Goal: Task Accomplishment & Management: Manage account settings

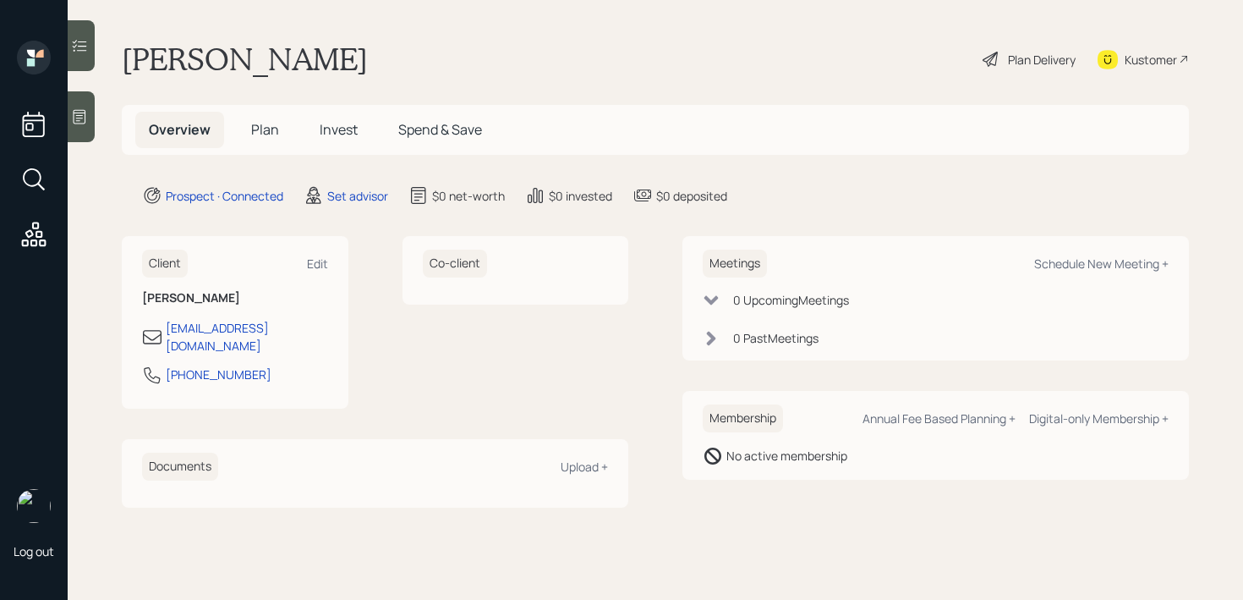
click at [90, 123] on div at bounding box center [81, 116] width 27 height 51
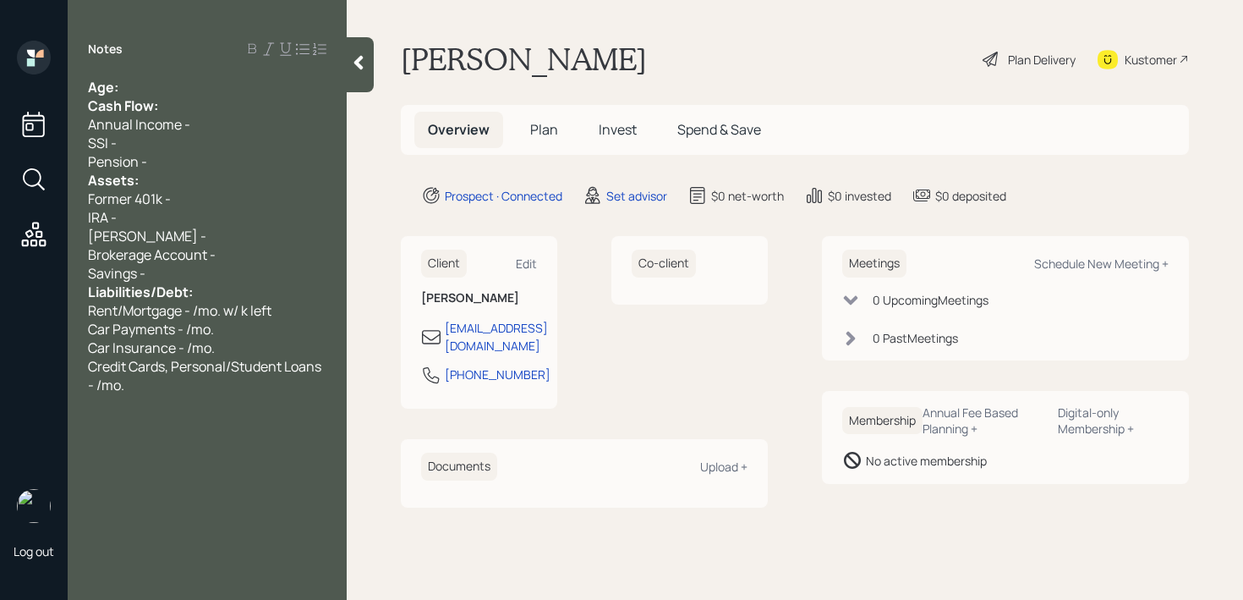
click at [201, 90] on div "Age:" at bounding box center [207, 87] width 238 height 19
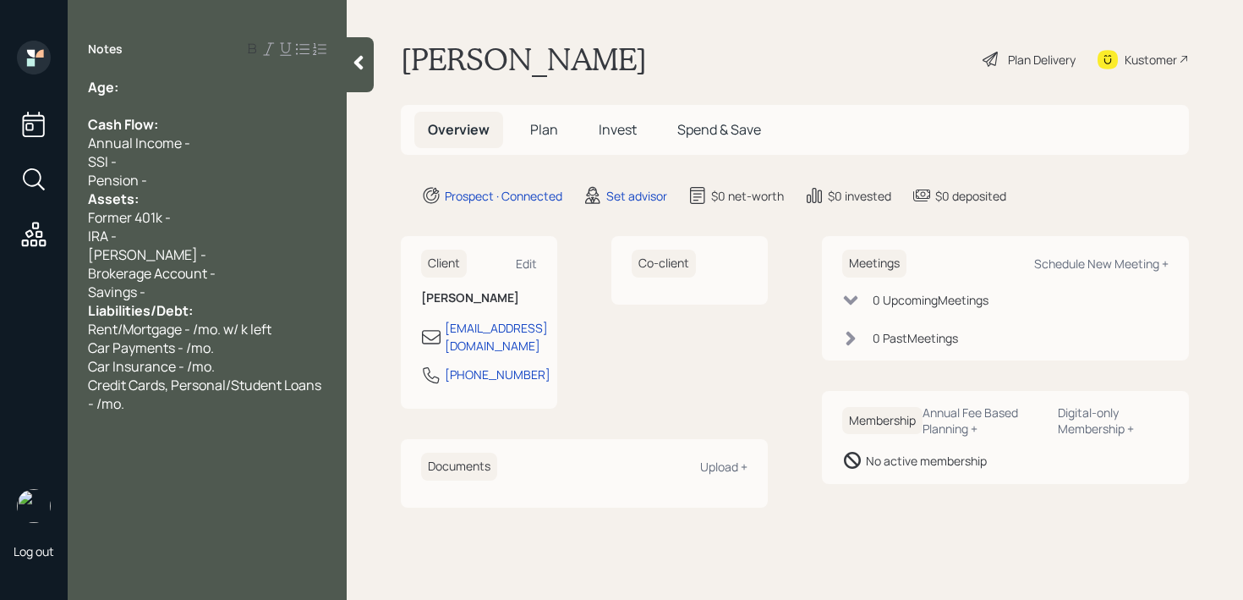
click at [192, 187] on div "Pension -" at bounding box center [207, 180] width 238 height 19
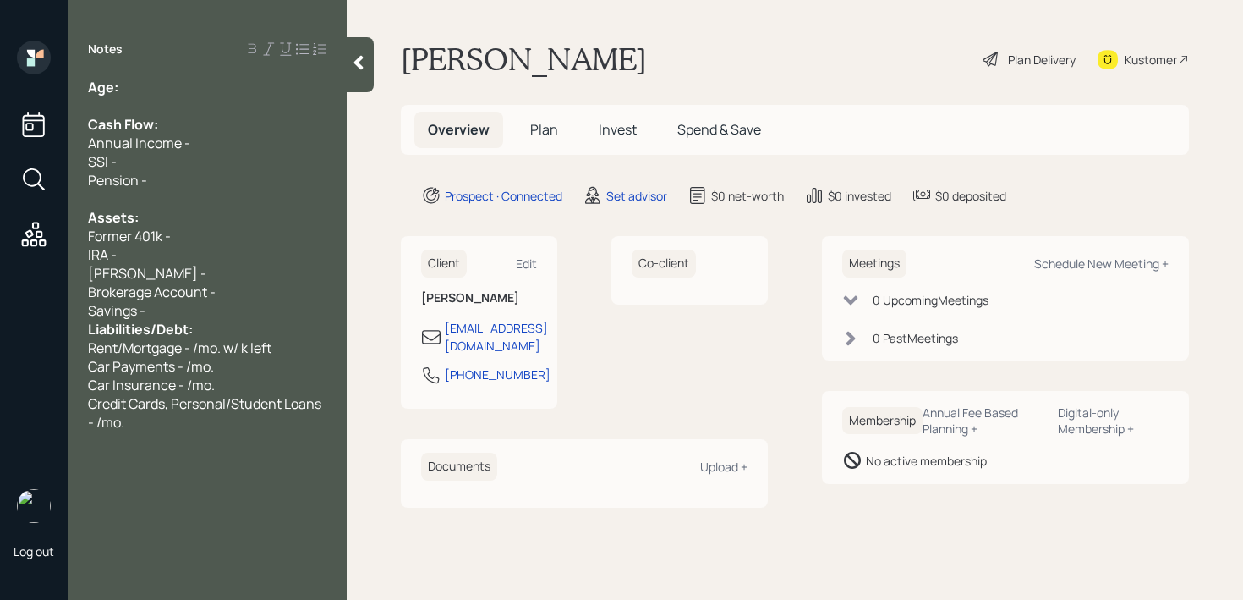
click at [176, 310] on div "Savings -" at bounding box center [207, 310] width 238 height 19
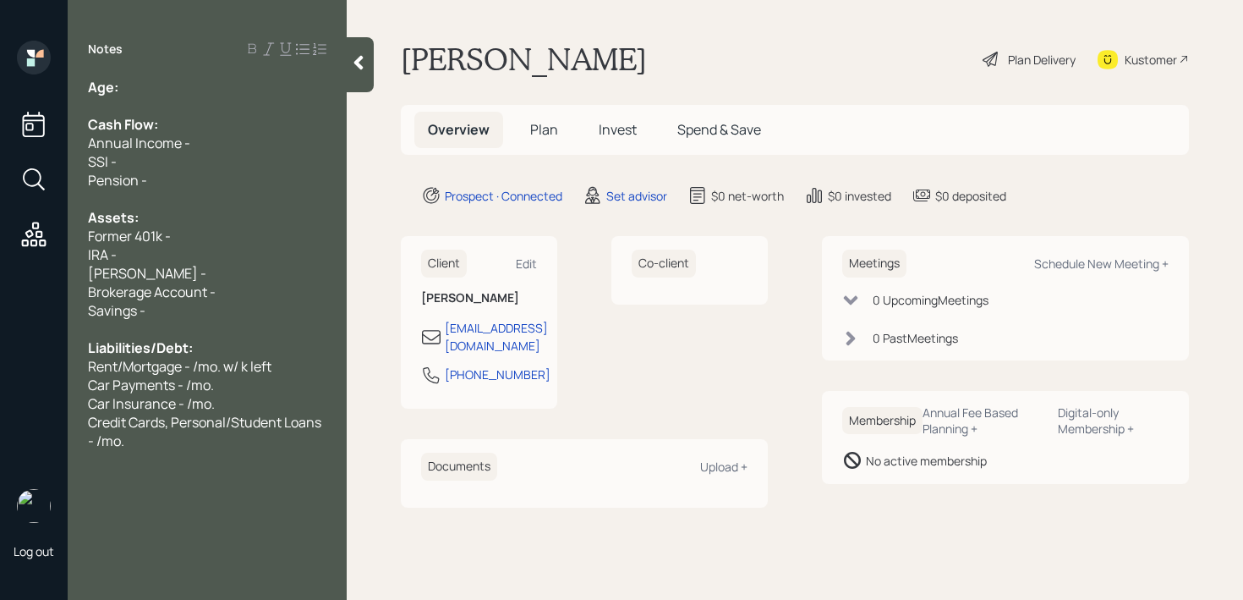
click at [211, 235] on div "Former 401k -" at bounding box center [207, 236] width 238 height 19
click at [188, 85] on div "Age:" at bounding box center [207, 87] width 238 height 19
click at [189, 156] on div "SSI -" at bounding box center [207, 161] width 238 height 19
click at [233, 110] on div at bounding box center [207, 105] width 238 height 19
click at [240, 87] on div "Age:" at bounding box center [207, 87] width 238 height 19
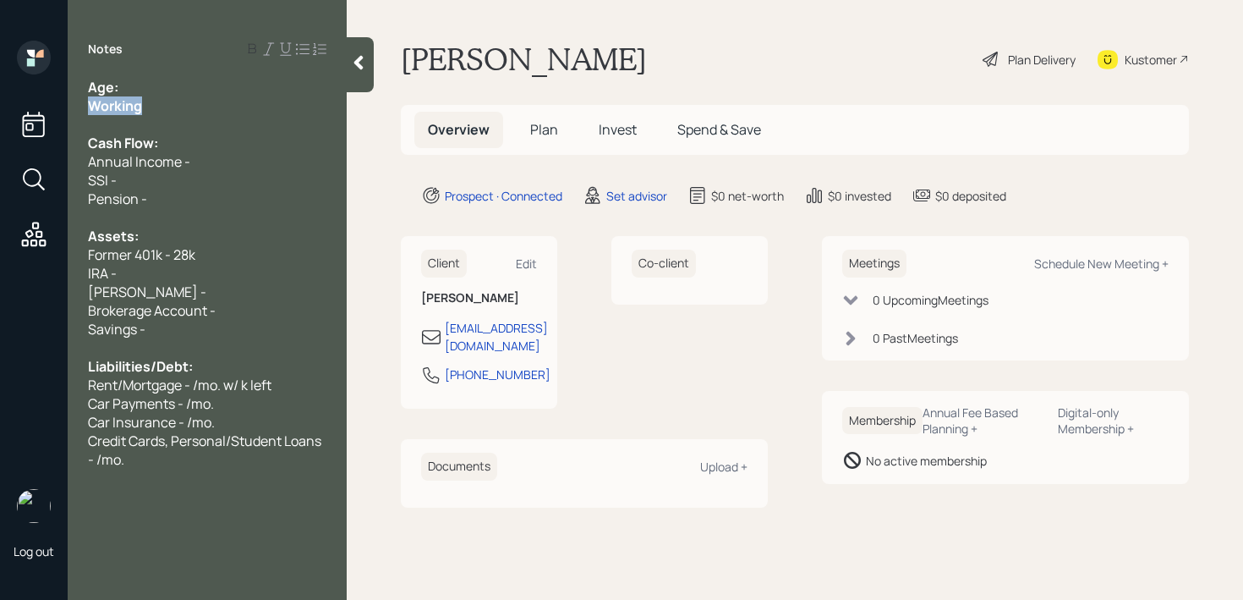
drag, startPoint x: 198, startPoint y: 103, endPoint x: 3, endPoint y: 103, distance: 195.3
click at [3, 103] on div "Log out Notes Age: Working Cash Flow: Annual Income - SSI - Pension - Assets: F…" at bounding box center [621, 300] width 1243 height 600
click at [142, 77] on div "Notes Age: Working Cash Flow: Annual Income - SSI - Pension - Assets: Former 40…" at bounding box center [207, 310] width 279 height 539
click at [144, 83] on div "Age:" at bounding box center [207, 87] width 238 height 19
drag, startPoint x: 141, startPoint y: 89, endPoint x: 119, endPoint y: 89, distance: 22.0
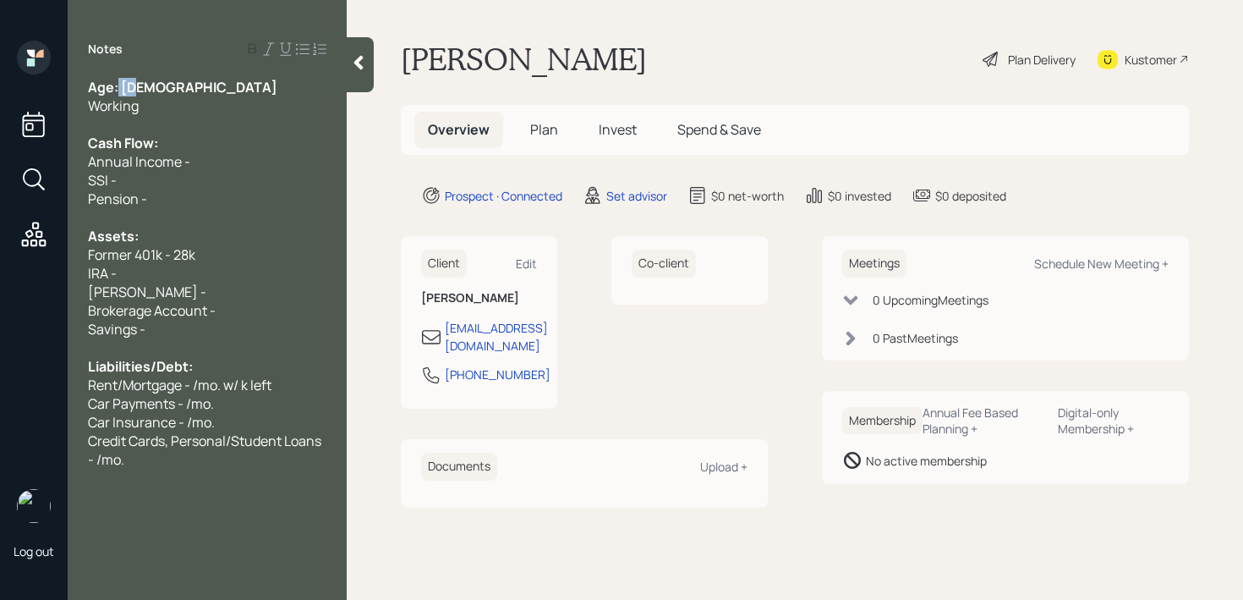
click at [119, 89] on div "Age: [DEMOGRAPHIC_DATA]" at bounding box center [207, 87] width 238 height 19
click at [216, 327] on div "Savings -" at bounding box center [207, 329] width 238 height 19
click at [216, 108] on div "Working" at bounding box center [207, 105] width 238 height 19
click at [208, 312] on span "Brokerage Account -" at bounding box center [152, 310] width 128 height 19
click at [319, 112] on div "Working but would like to retire at 70" at bounding box center [207, 105] width 238 height 19
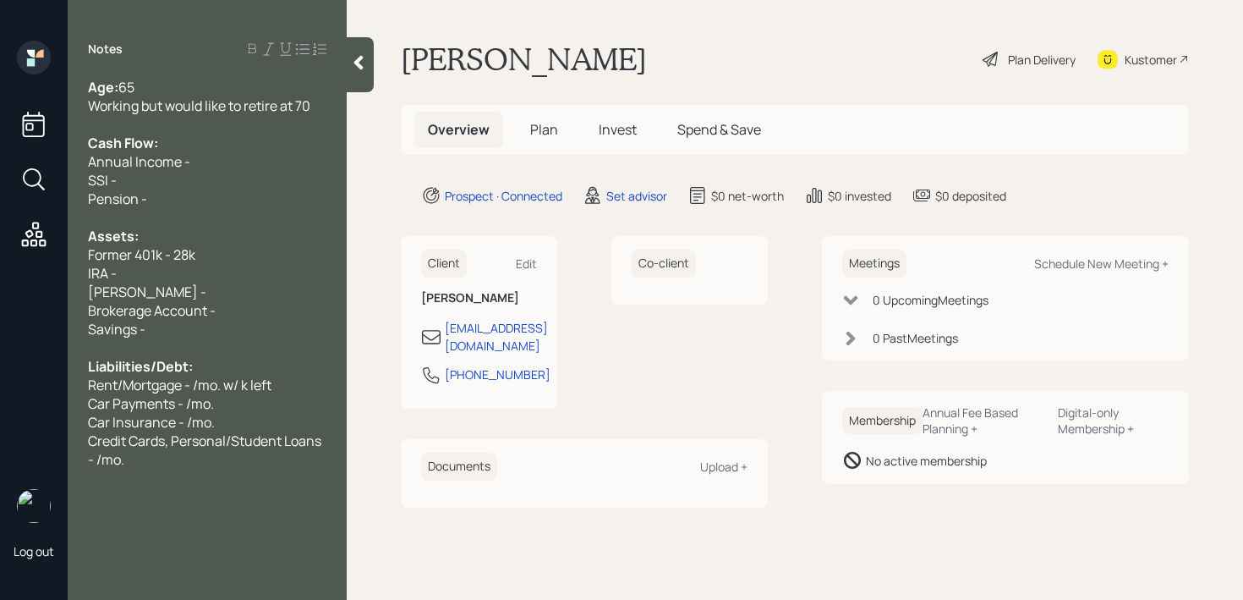
click at [186, 326] on div "Savings -" at bounding box center [207, 329] width 238 height 19
click at [321, 101] on div "Working but would like to retire at 70" at bounding box center [207, 105] width 238 height 19
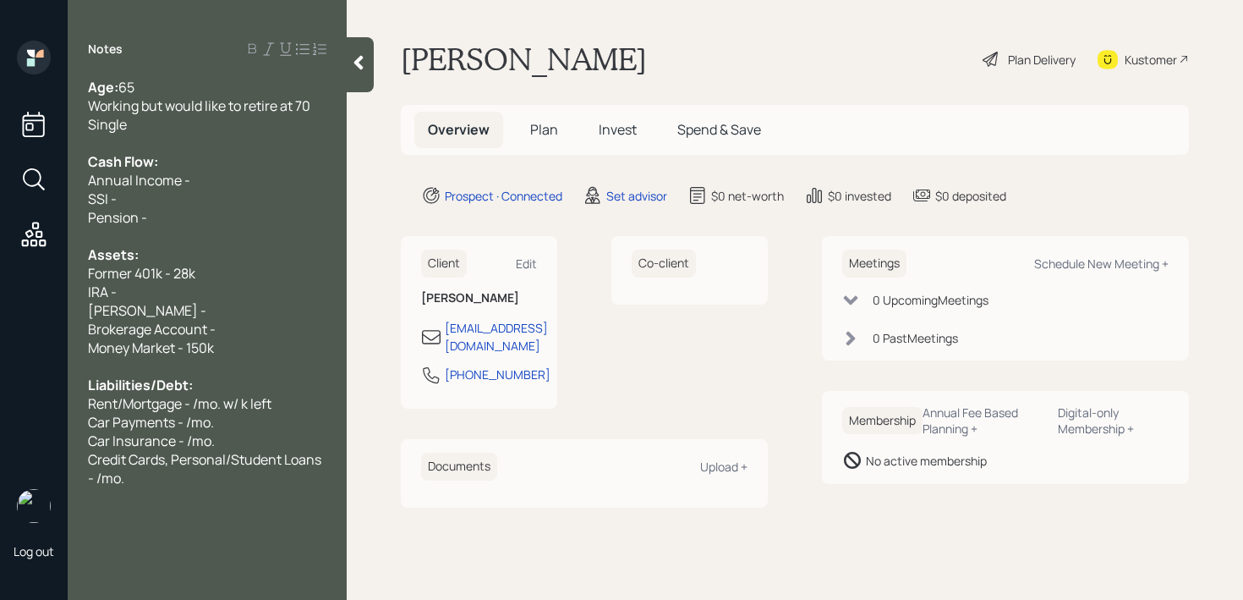
click at [201, 184] on div "Annual Income -" at bounding box center [207, 180] width 238 height 19
click at [163, 295] on div "IRA -" at bounding box center [207, 291] width 238 height 19
drag, startPoint x: 165, startPoint y: 218, endPoint x: 79, endPoint y: 199, distance: 88.4
click at [79, 199] on div "Age: [DEMOGRAPHIC_DATA] Working but would like to retire at 70 Single Cash Flow…" at bounding box center [207, 282] width 279 height 409
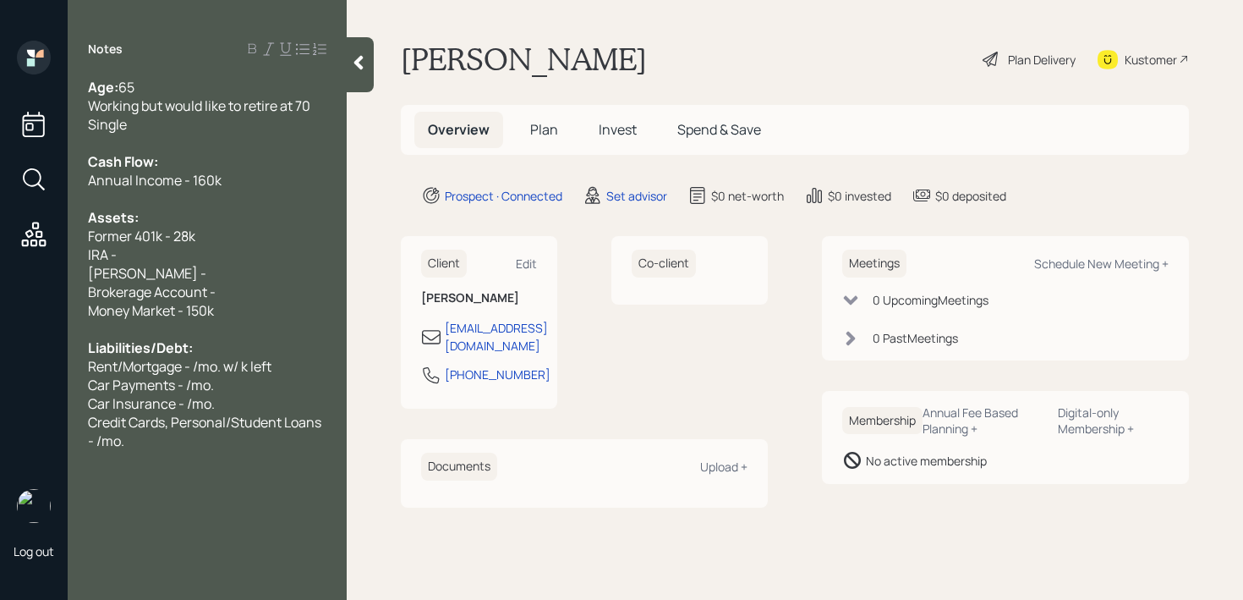
click at [219, 122] on div "Single" at bounding box center [207, 124] width 238 height 19
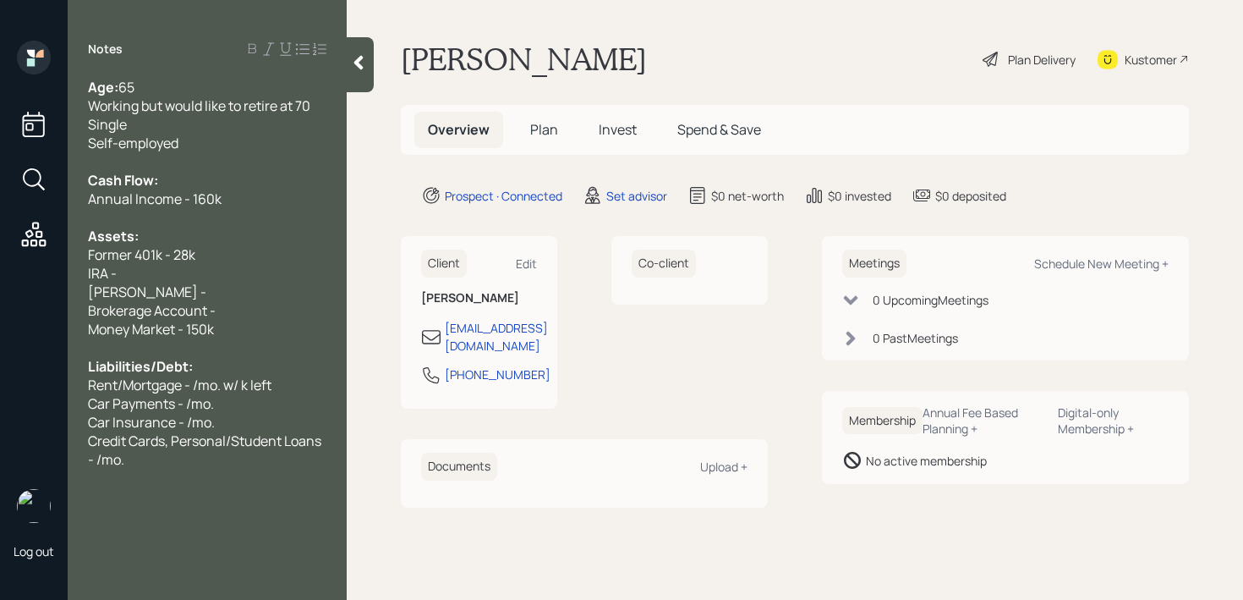
click at [209, 304] on span "Brokerage Account -" at bounding box center [152, 310] width 128 height 19
click at [211, 277] on div "IRA -" at bounding box center [207, 273] width 238 height 19
drag, startPoint x: 211, startPoint y: 280, endPoint x: 90, endPoint y: 278, distance: 120.9
click at [90, 278] on div "IRA -" at bounding box center [207, 273] width 238 height 19
click at [90, 278] on span "IRA -" at bounding box center [102, 273] width 29 height 19
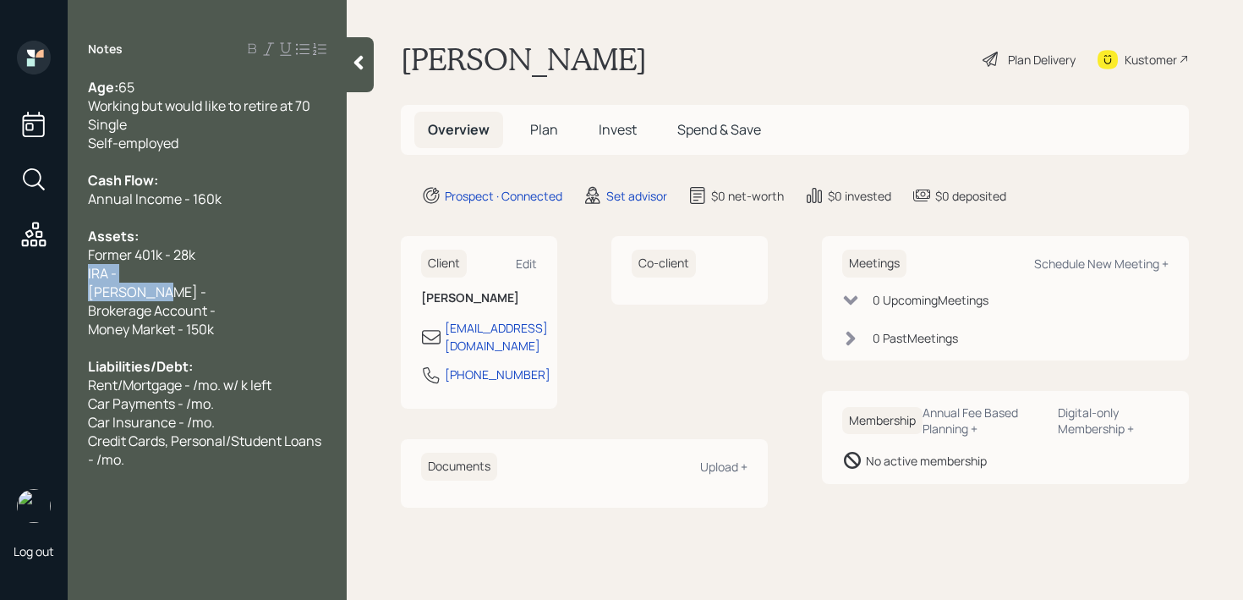
drag, startPoint x: 156, startPoint y: 288, endPoint x: 83, endPoint y: 271, distance: 74.7
click at [83, 271] on div "Age: [DEMOGRAPHIC_DATA] Working but would like to retire at 70 Single Self-empl…" at bounding box center [207, 273] width 279 height 391
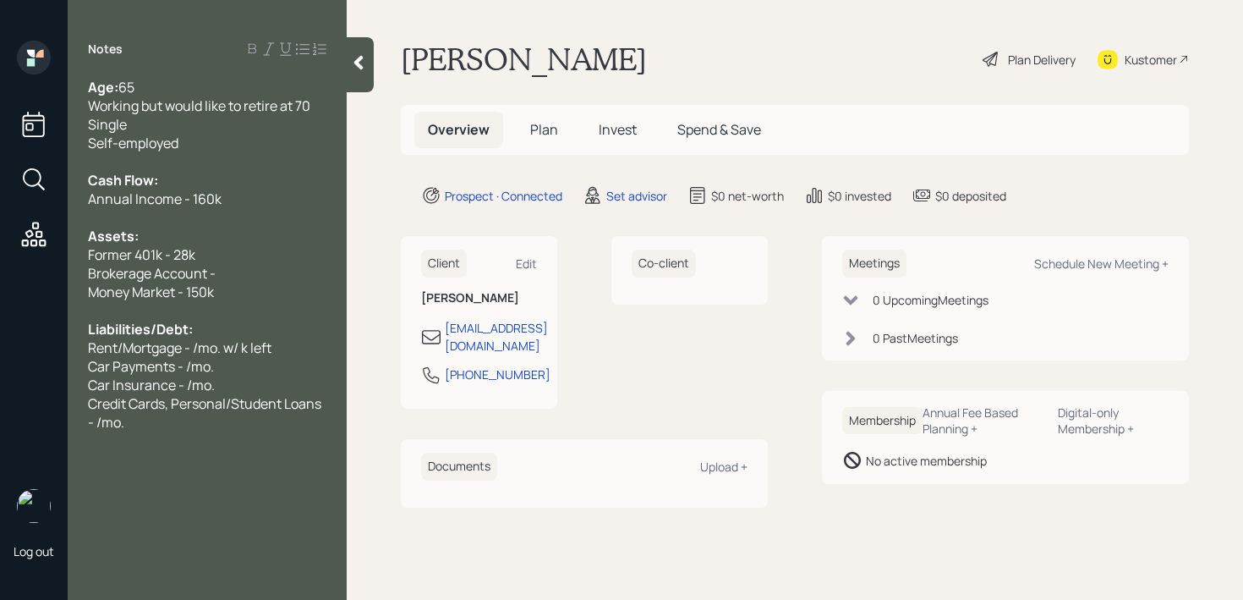
click at [226, 276] on div "Brokerage Account -" at bounding box center [207, 273] width 238 height 19
drag, startPoint x: 226, startPoint y: 276, endPoint x: 16, endPoint y: 276, distance: 209.7
click at [16, 276] on div "Log out Notes Age: [DEMOGRAPHIC_DATA] Working but would like to retire at 70 Si…" at bounding box center [621, 300] width 1243 height 600
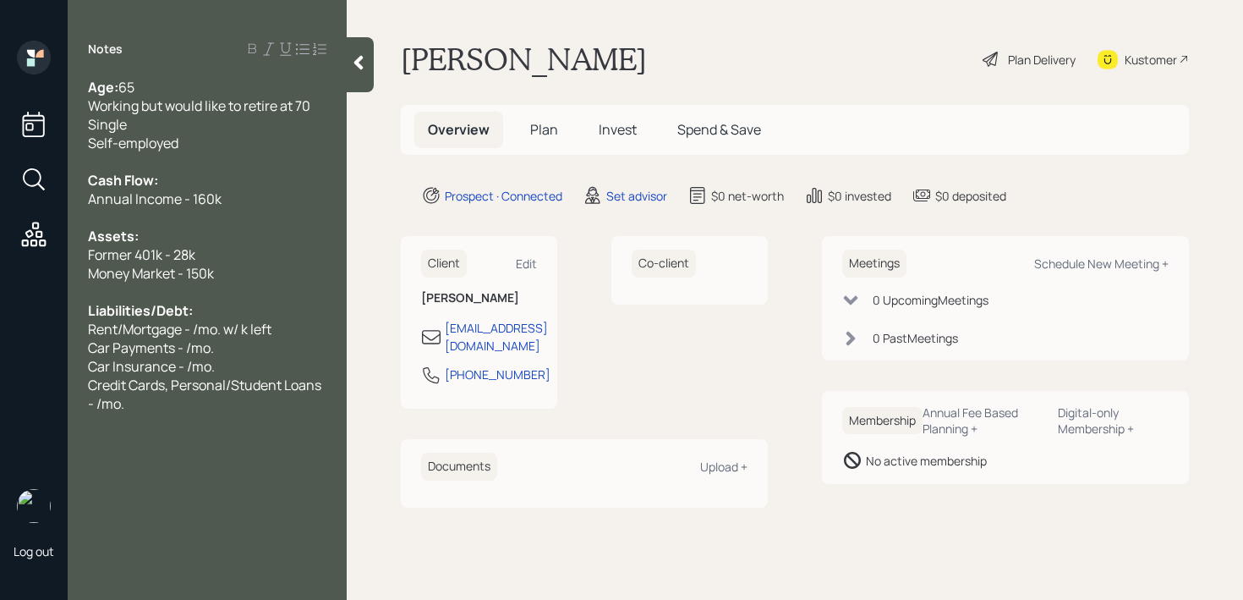
click at [187, 364] on span "Car Insurance - /mo." at bounding box center [151, 366] width 127 height 19
click at [255, 259] on div "Former 401k - 28k" at bounding box center [207, 254] width 238 height 19
click at [260, 271] on div "Money Market - 150k" at bounding box center [207, 273] width 238 height 19
click at [217, 341] on div "Car Payments - /mo." at bounding box center [207, 347] width 238 height 19
drag, startPoint x: 127, startPoint y: 332, endPoint x: 79, endPoint y: 332, distance: 48.2
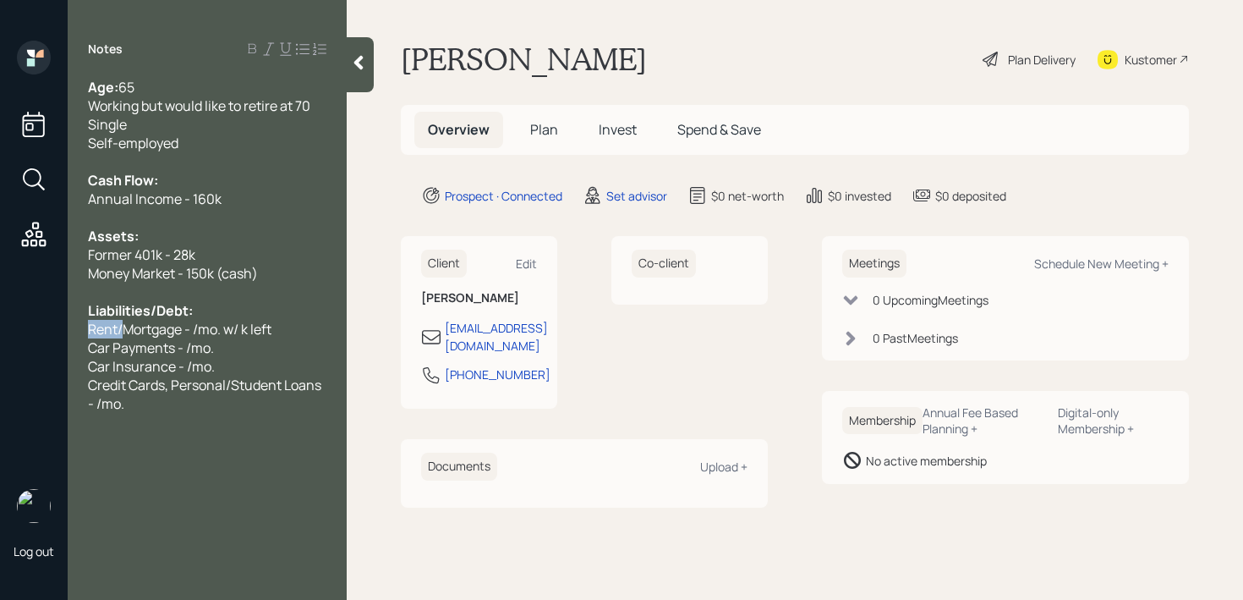
click at [79, 332] on div "Age: [DEMOGRAPHIC_DATA] Working but would like to retire at 70 Single Self-empl…" at bounding box center [207, 245] width 279 height 335
click at [165, 333] on span "Mortgage - /mo. w/ k left" at bounding box center [162, 329] width 149 height 19
drag, startPoint x: 276, startPoint y: 332, endPoint x: 207, endPoint y: 336, distance: 68.6
click at [207, 336] on div "Mortgage - 1.1k/mo. w/ k left" at bounding box center [207, 329] width 238 height 19
click at [187, 352] on span "Car Payments - /mo." at bounding box center [151, 347] width 126 height 19
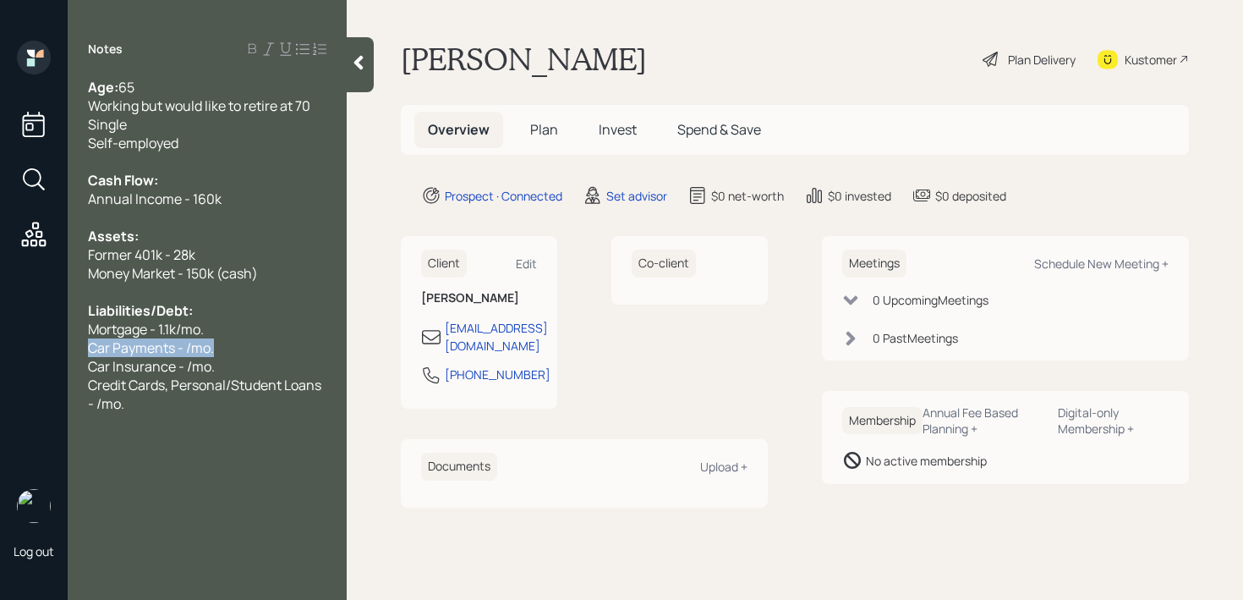
drag, startPoint x: 239, startPoint y: 348, endPoint x: 0, endPoint y: 348, distance: 239.3
click at [0, 348] on div "Log out Notes Age: [DEMOGRAPHIC_DATA] Working but would like to retire at 70 Si…" at bounding box center [621, 300] width 1243 height 600
drag, startPoint x: 218, startPoint y: 348, endPoint x: 0, endPoint y: 348, distance: 218.2
click at [0, 348] on div "Log out Notes Age: [DEMOGRAPHIC_DATA] Working but would like to retire at 70 Si…" at bounding box center [621, 300] width 1243 height 600
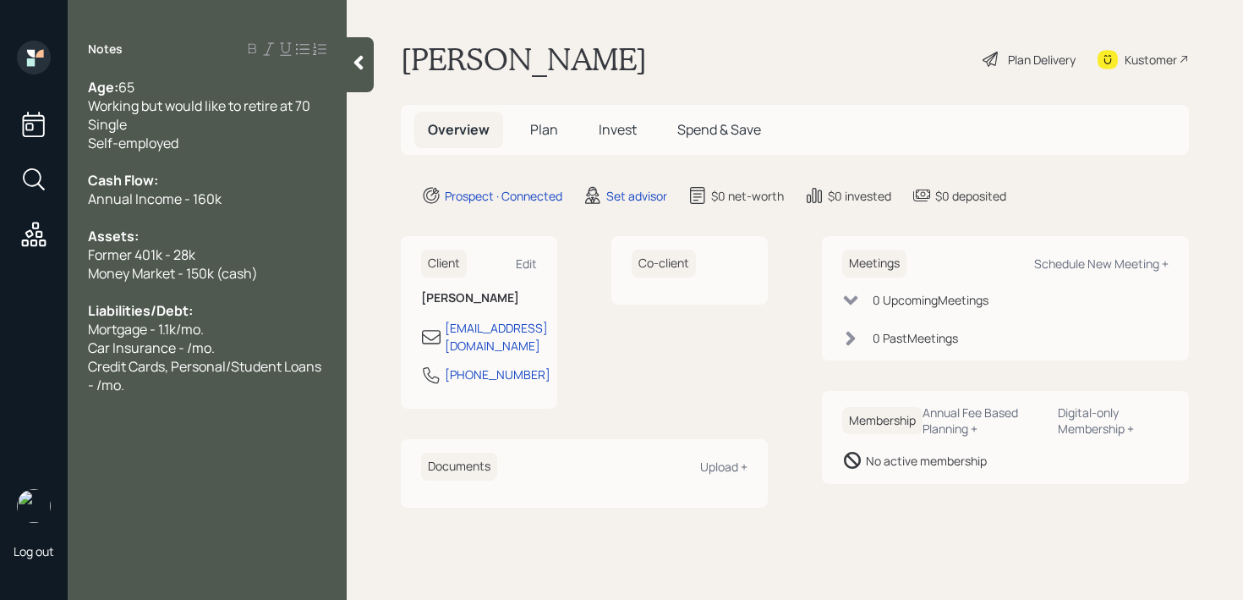
click at [189, 353] on span "Car Insurance - /mo." at bounding box center [151, 347] width 127 height 19
click at [173, 354] on span "Car Insurance - 270/mo." at bounding box center [163, 347] width 150 height 19
drag, startPoint x: 158, startPoint y: 377, endPoint x: 63, endPoint y: 377, distance: 94.7
click at [63, 377] on div "Log out Notes Age: [DEMOGRAPHIC_DATA] Working but would like to retire at 70 Si…" at bounding box center [621, 300] width 1243 height 600
click at [1068, 266] on div "Schedule New Meeting +" at bounding box center [1101, 263] width 134 height 16
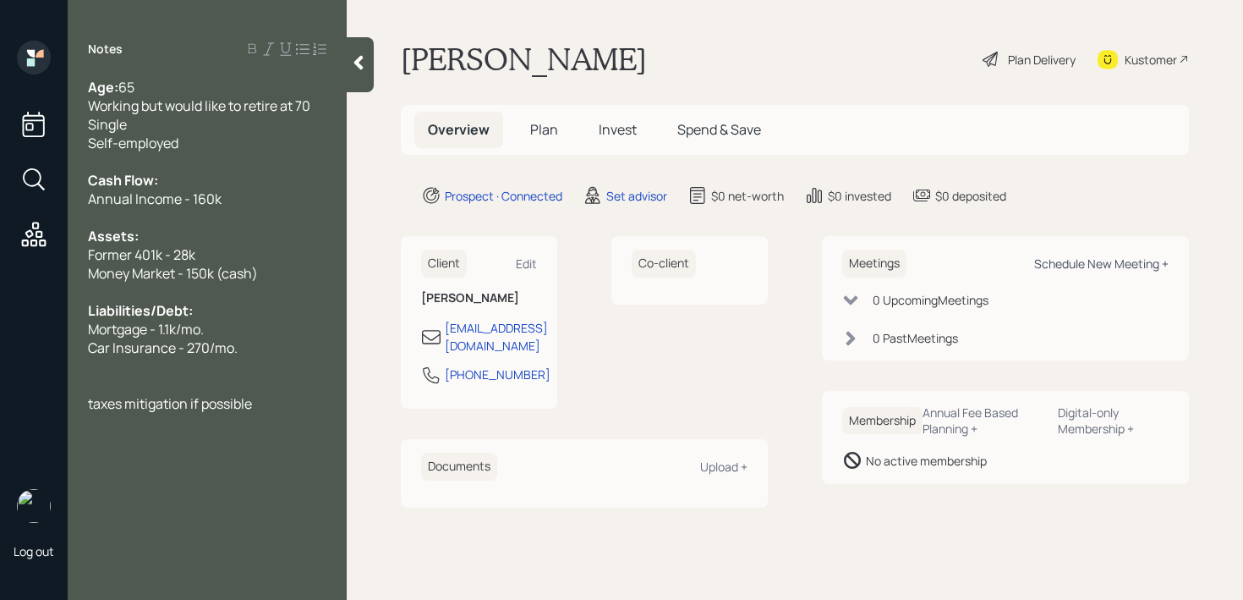
select select "round-[PERSON_NAME]"
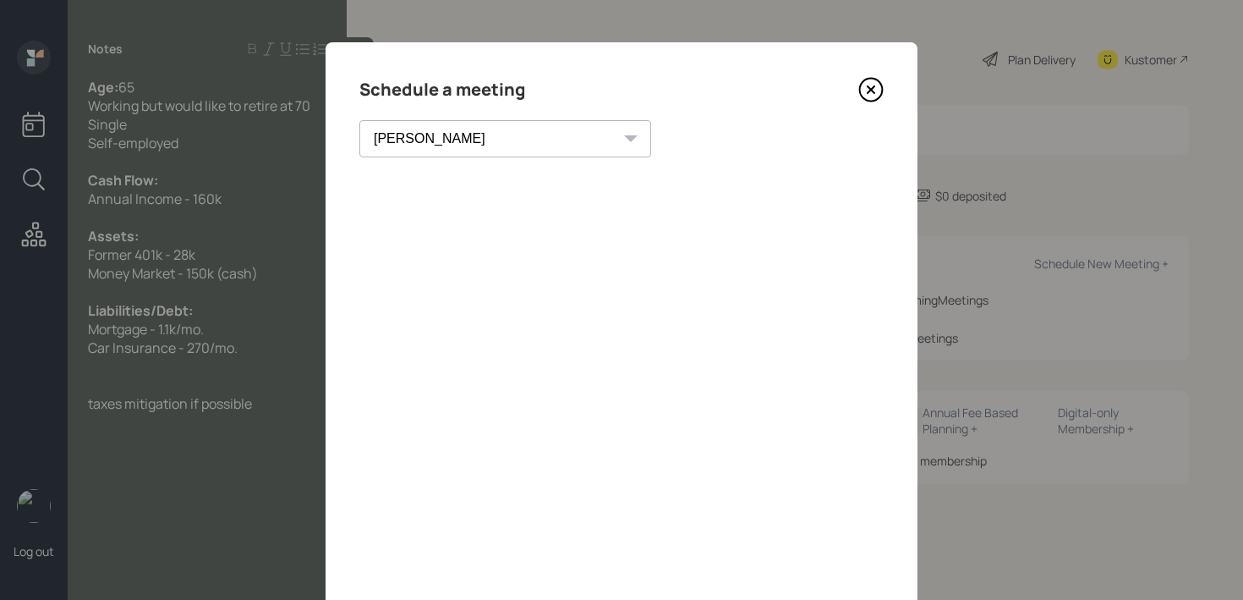
click at [867, 96] on icon at bounding box center [870, 89] width 25 height 25
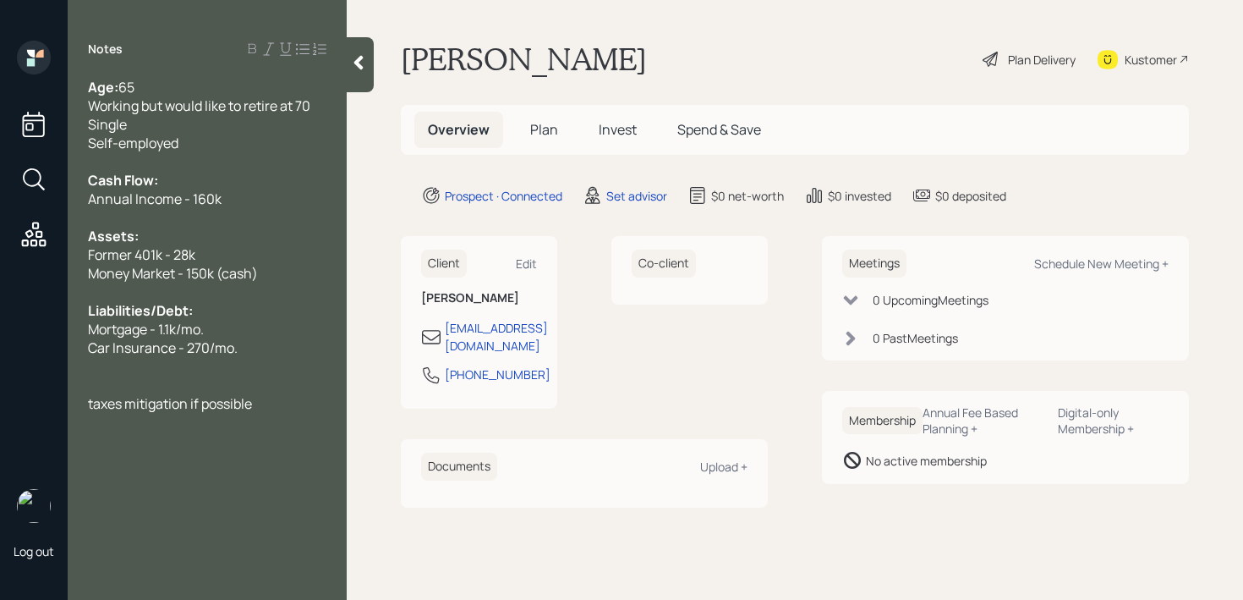
click at [1137, 51] on div "Kustomer" at bounding box center [1151, 60] width 52 height 18
click at [251, 398] on span "taxes mitigation if possible" at bounding box center [170, 403] width 164 height 19
drag, startPoint x: 268, startPoint y: 398, endPoint x: 0, endPoint y: 398, distance: 268.1
click at [0, 398] on div "Log out Notes Age: [DEMOGRAPHIC_DATA] Working but would like to retire at 70 Si…" at bounding box center [621, 300] width 1243 height 600
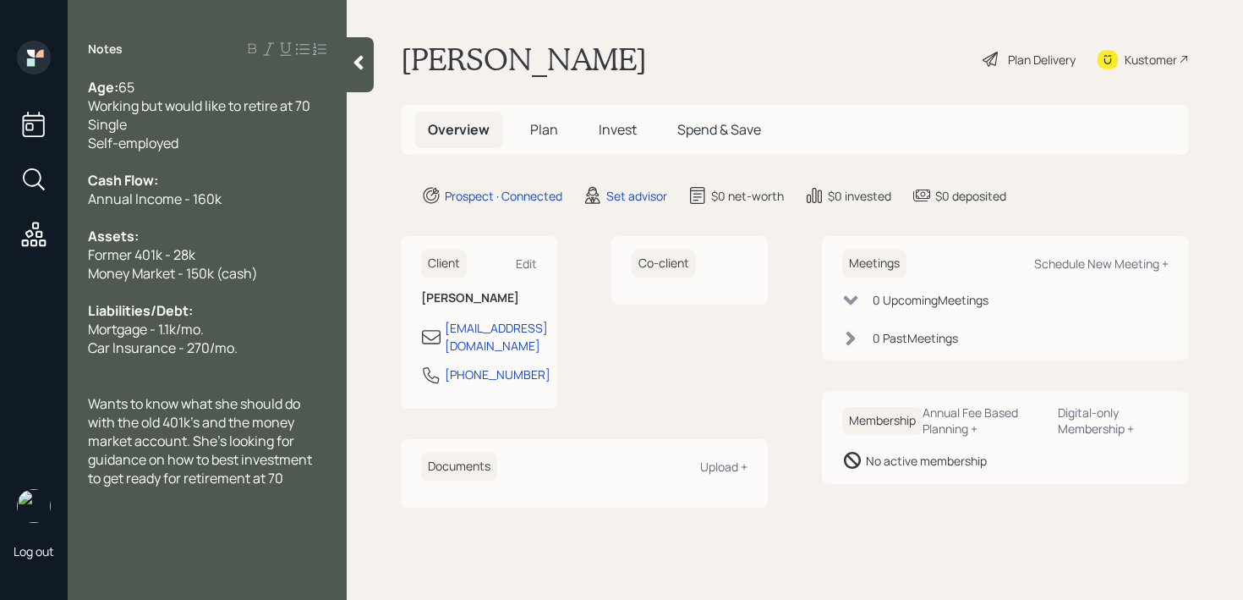
click at [1142, 53] on div "Kustomer" at bounding box center [1151, 60] width 52 height 18
click at [359, 58] on icon at bounding box center [358, 63] width 9 height 14
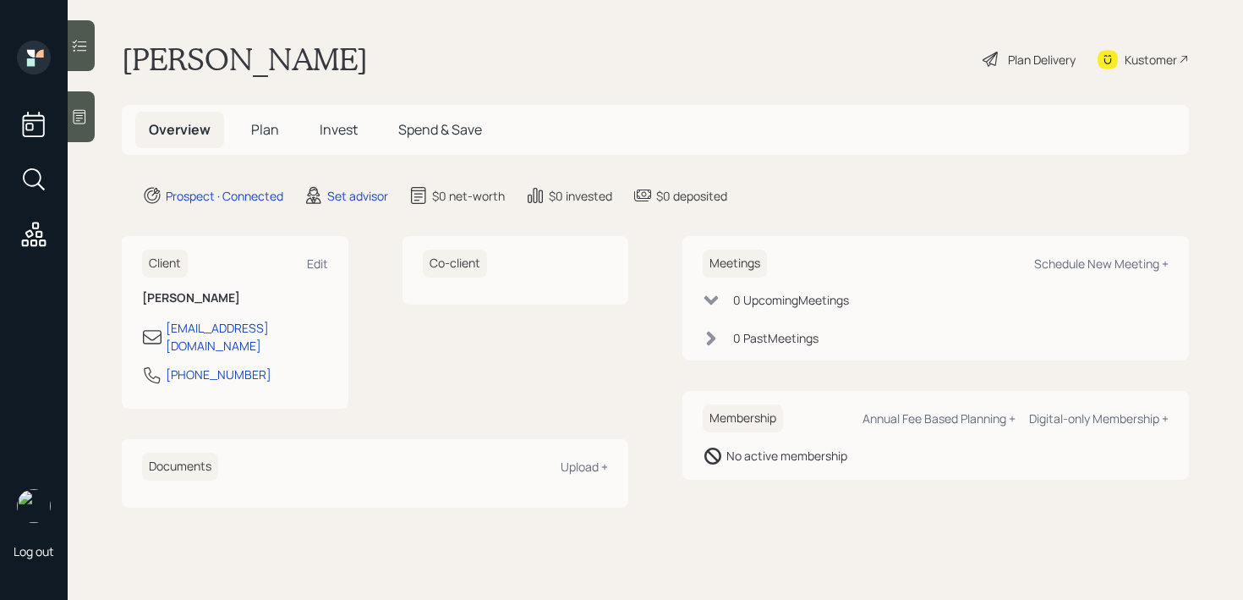
click at [519, 51] on div "[PERSON_NAME] Plan Delivery Kustomer" at bounding box center [655, 59] width 1067 height 37
